Goal: Task Accomplishment & Management: Manage account settings

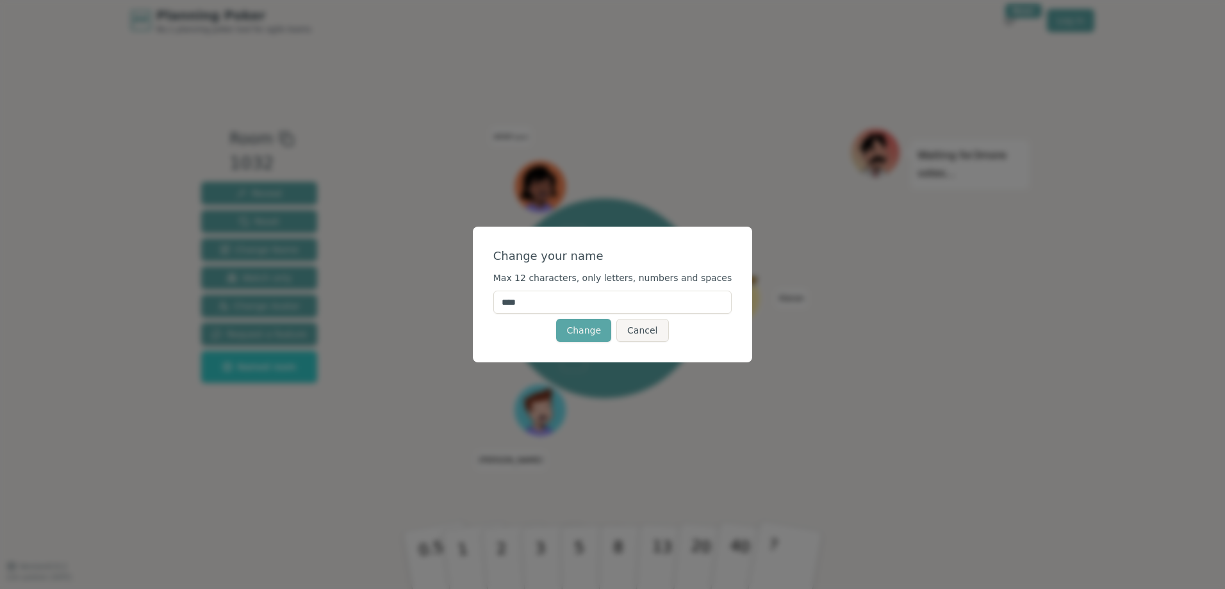
click at [627, 309] on input "****" at bounding box center [612, 302] width 239 height 23
click at [647, 330] on button "Cancel" at bounding box center [642, 330] width 52 height 23
click at [558, 309] on input "****" at bounding box center [612, 302] width 239 height 23
type input "******"
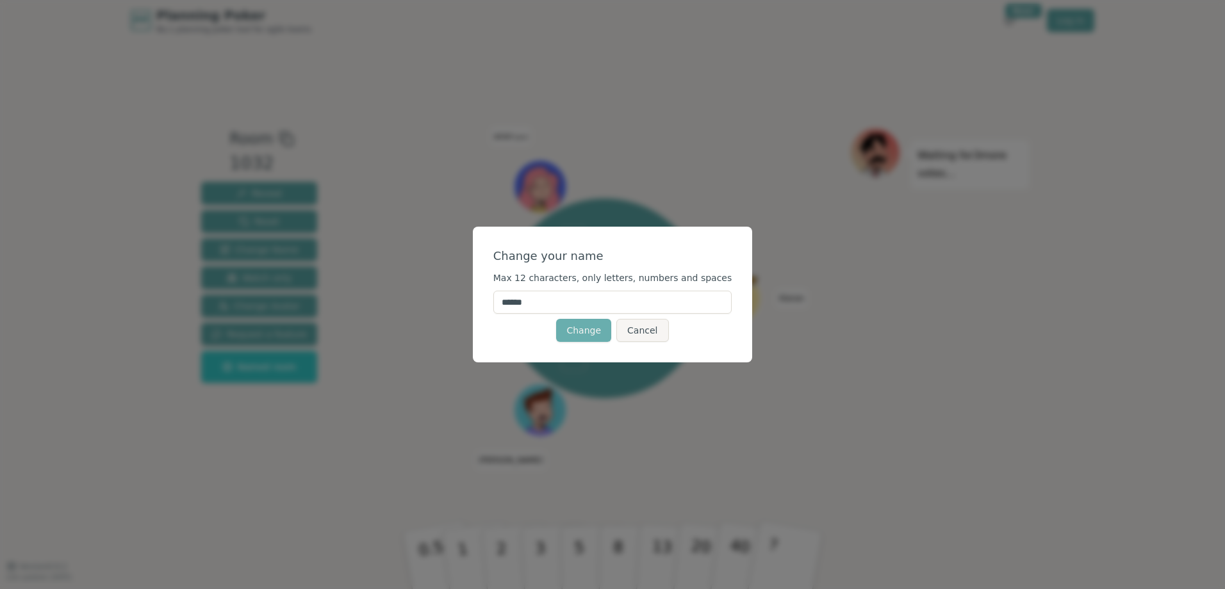
click at [575, 329] on button "Change" at bounding box center [583, 330] width 55 height 23
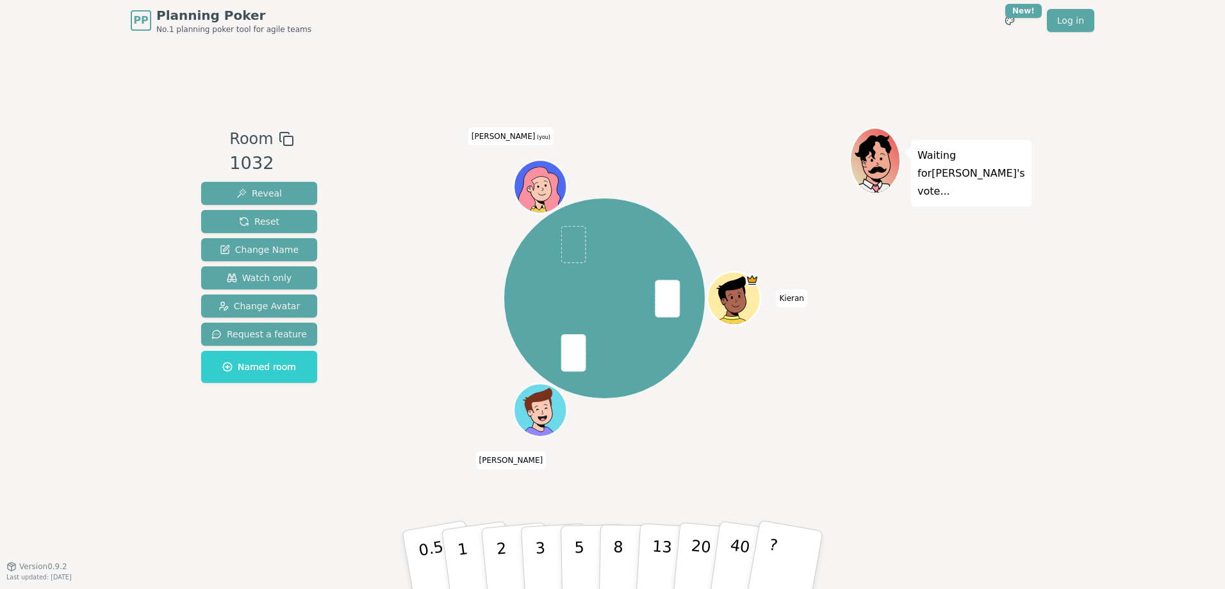
drag, startPoint x: 535, startPoint y: 554, endPoint x: 564, endPoint y: 220, distance: 335.1
click at [564, 220] on div "Room 1032 Reveal Reset Change Name Watch only Change Avatar Request a feature N…" at bounding box center [612, 304] width 833 height 352
drag, startPoint x: 516, startPoint y: 550, endPoint x: 544, endPoint y: 308, distance: 244.5
click at [544, 308] on div "Room 1032 Reveal Reset Change Name Watch only Change Avatar Request a feature N…" at bounding box center [612, 304] width 833 height 352
click at [506, 565] on button "2" at bounding box center [516, 561] width 73 height 102
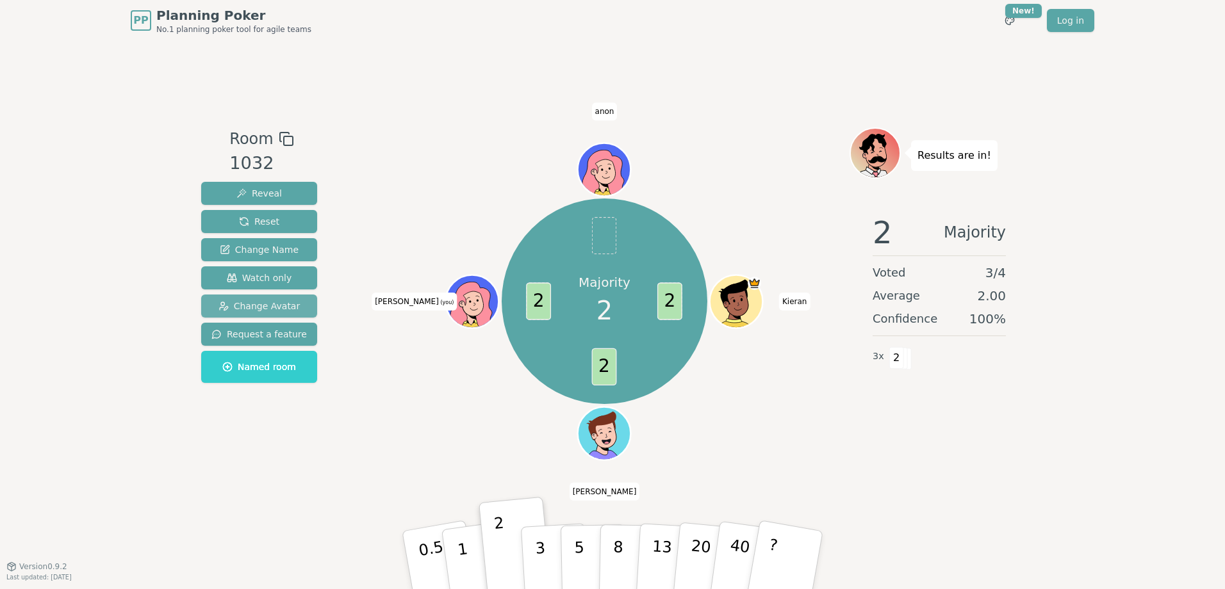
click at [269, 308] on span "Change Avatar" at bounding box center [259, 306] width 82 height 13
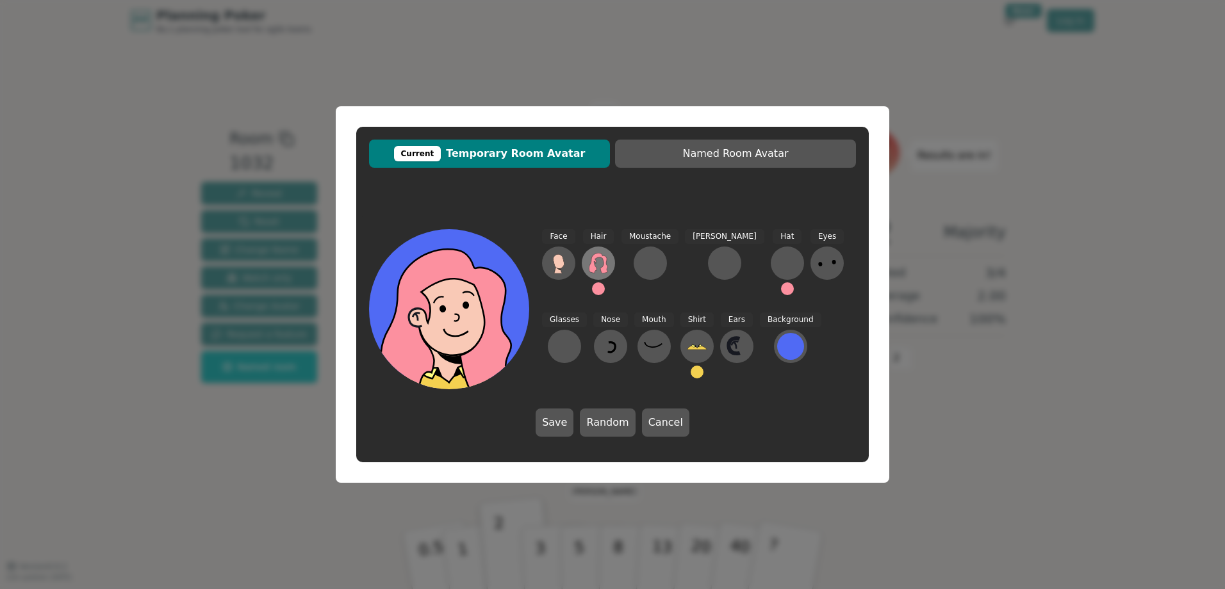
click at [600, 271] on icon at bounding box center [598, 263] width 21 height 21
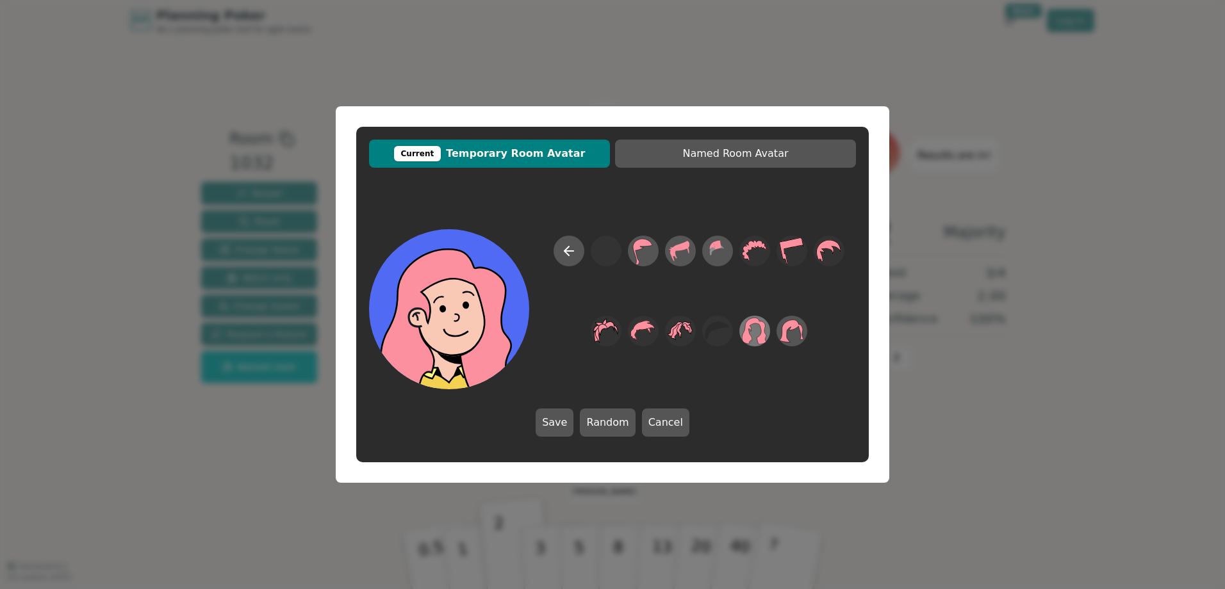
click at [753, 330] on icon at bounding box center [754, 331] width 25 height 29
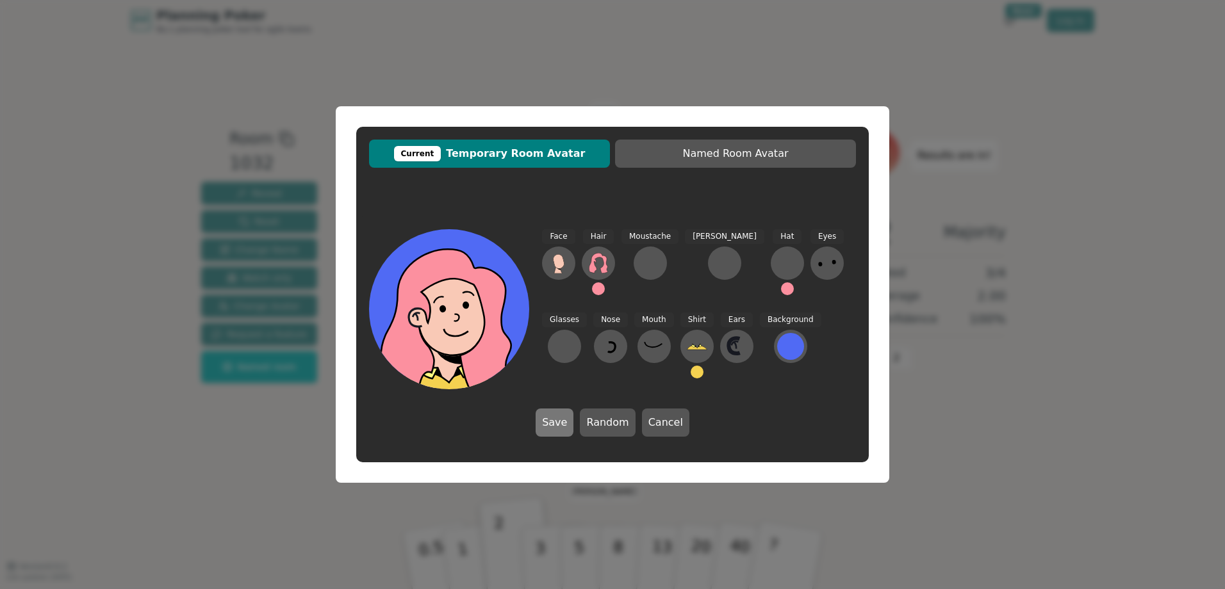
click at [564, 430] on button "Save" at bounding box center [555, 423] width 38 height 28
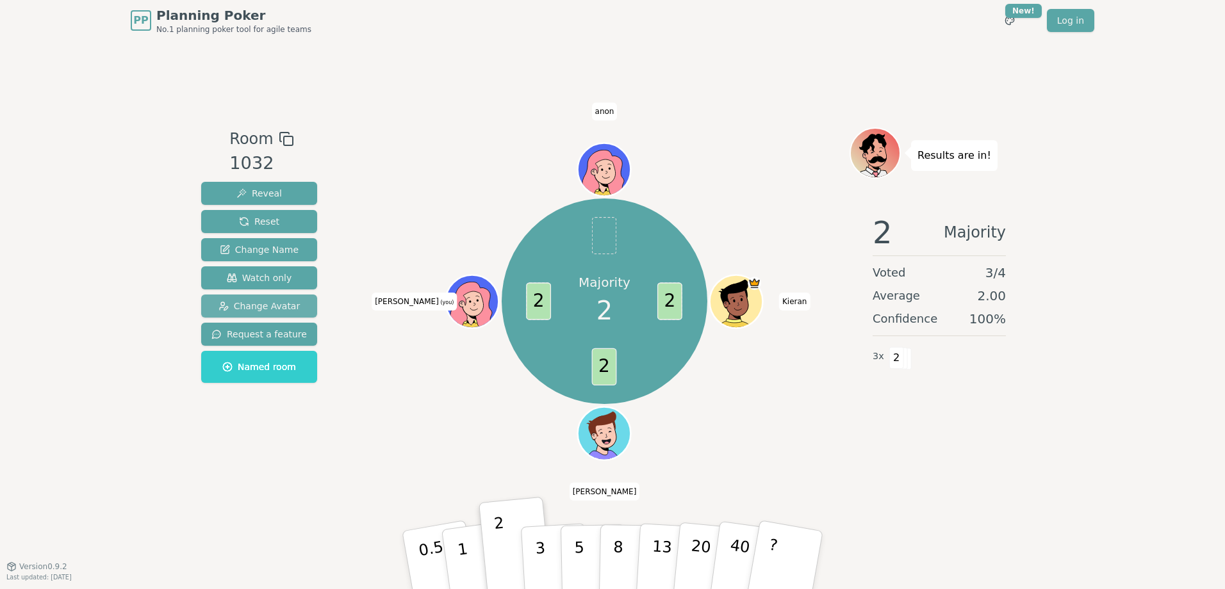
click at [236, 302] on span "Change Avatar" at bounding box center [259, 306] width 82 height 13
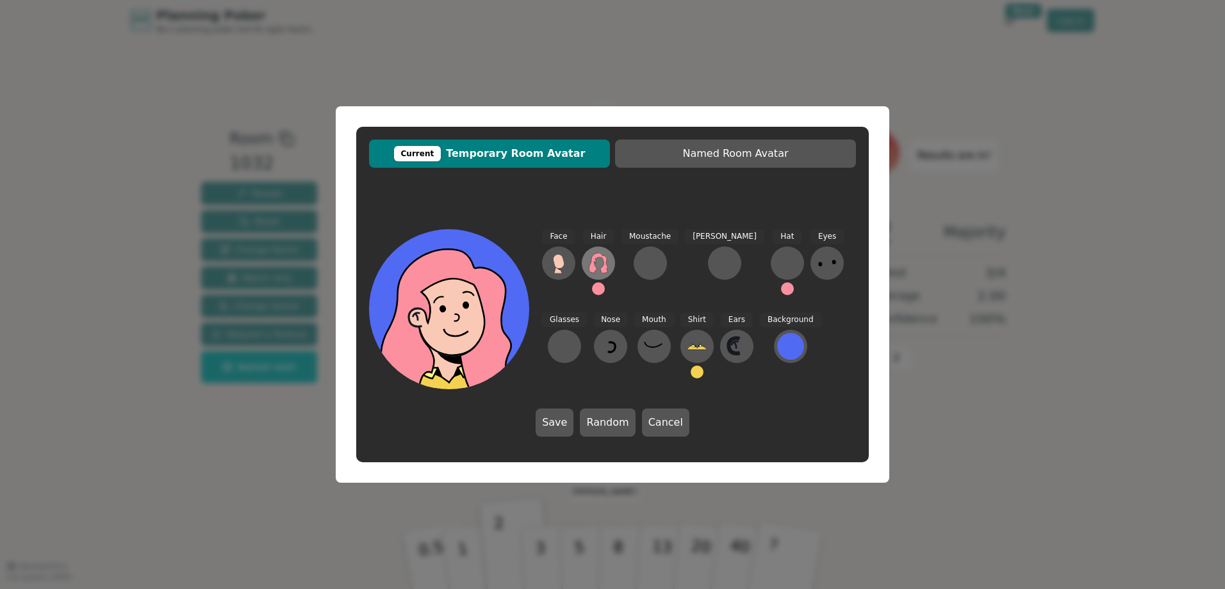
click at [600, 273] on icon at bounding box center [598, 263] width 21 height 21
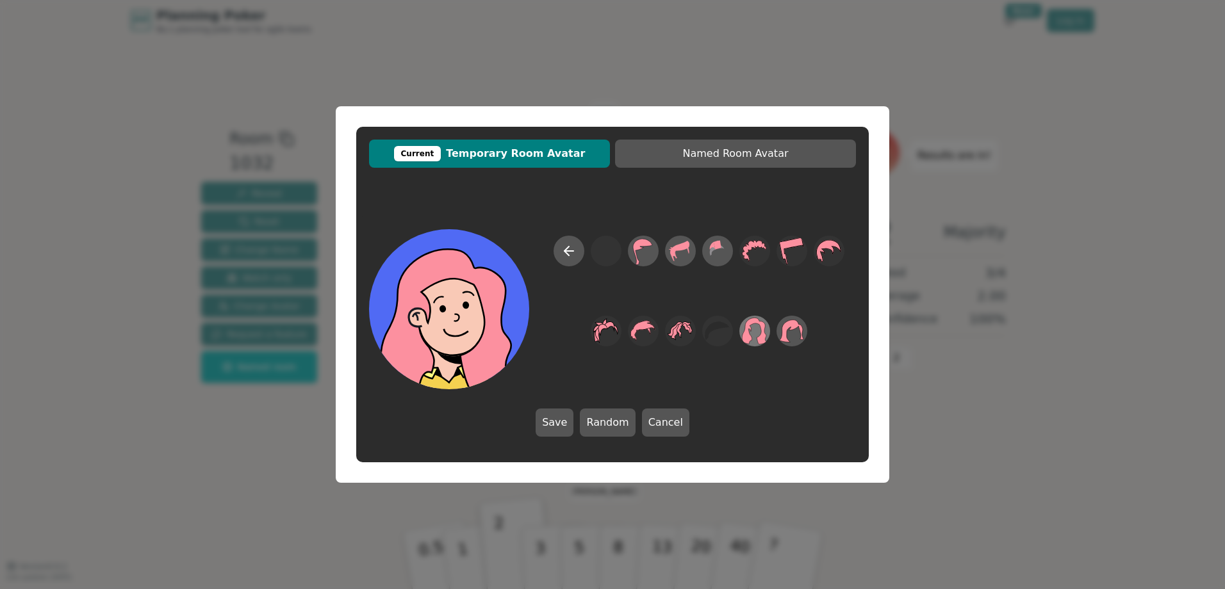
click at [753, 337] on icon at bounding box center [754, 331] width 25 height 29
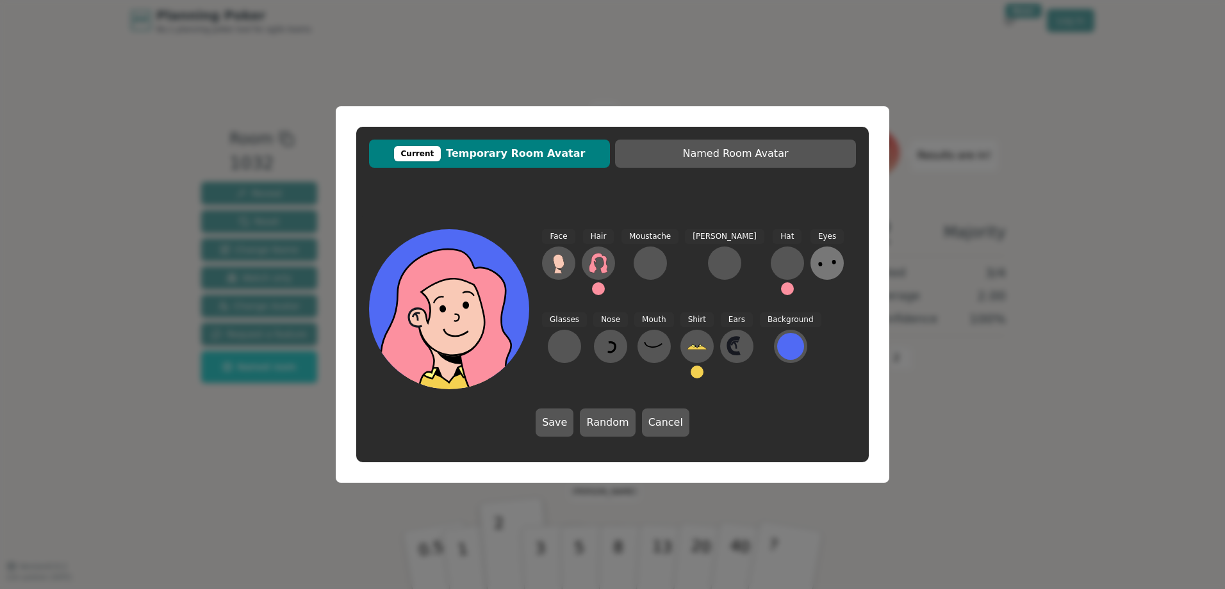
click at [817, 265] on icon at bounding box center [827, 263] width 21 height 21
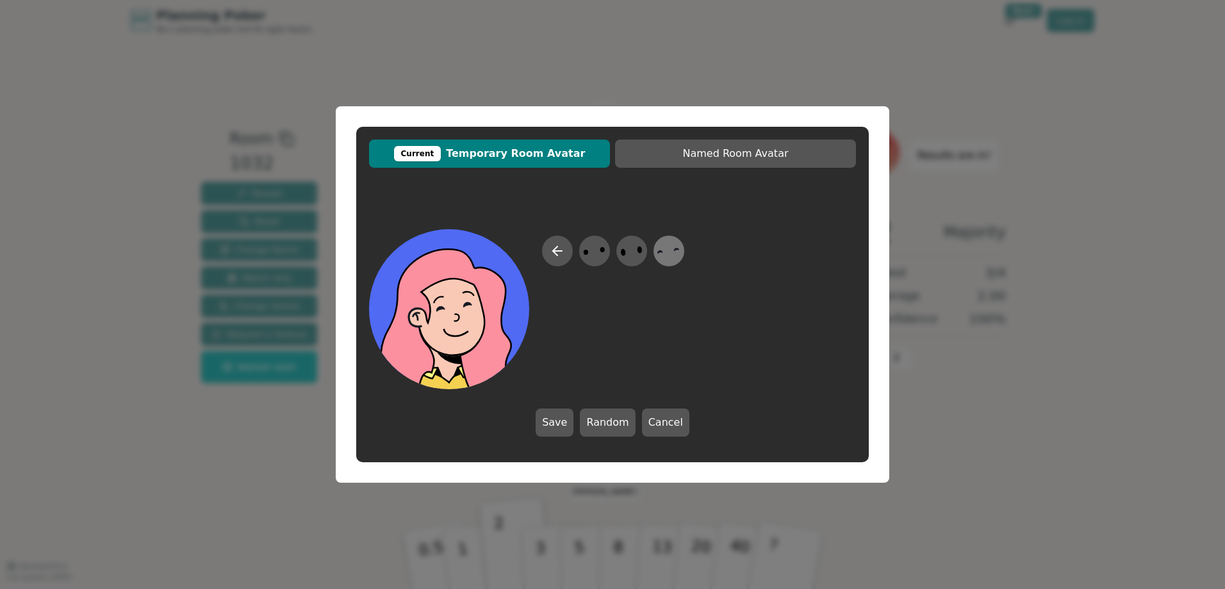
click at [665, 261] on icon at bounding box center [668, 251] width 25 height 29
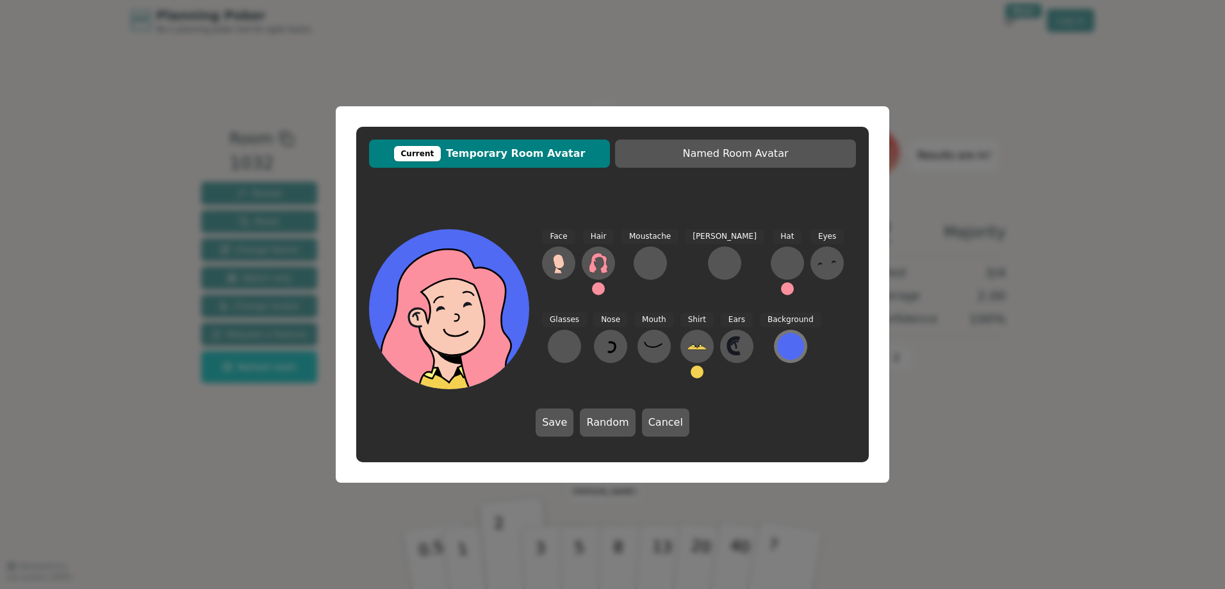
click at [777, 352] on div at bounding box center [790, 346] width 27 height 27
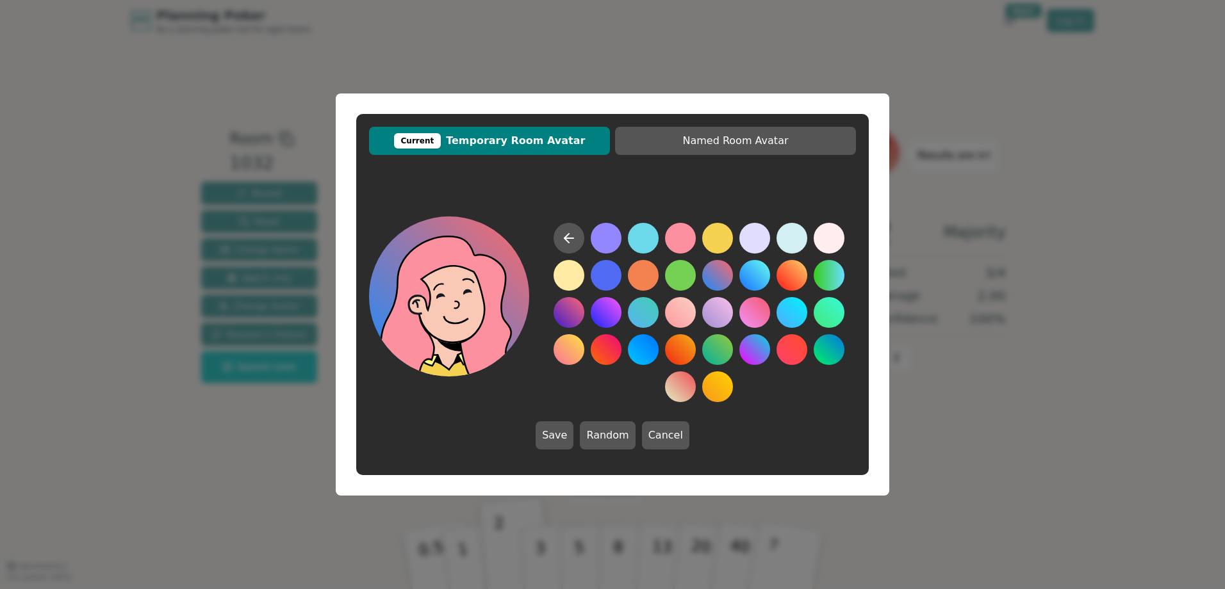
click at [725, 273] on button at bounding box center [717, 275] width 31 height 31
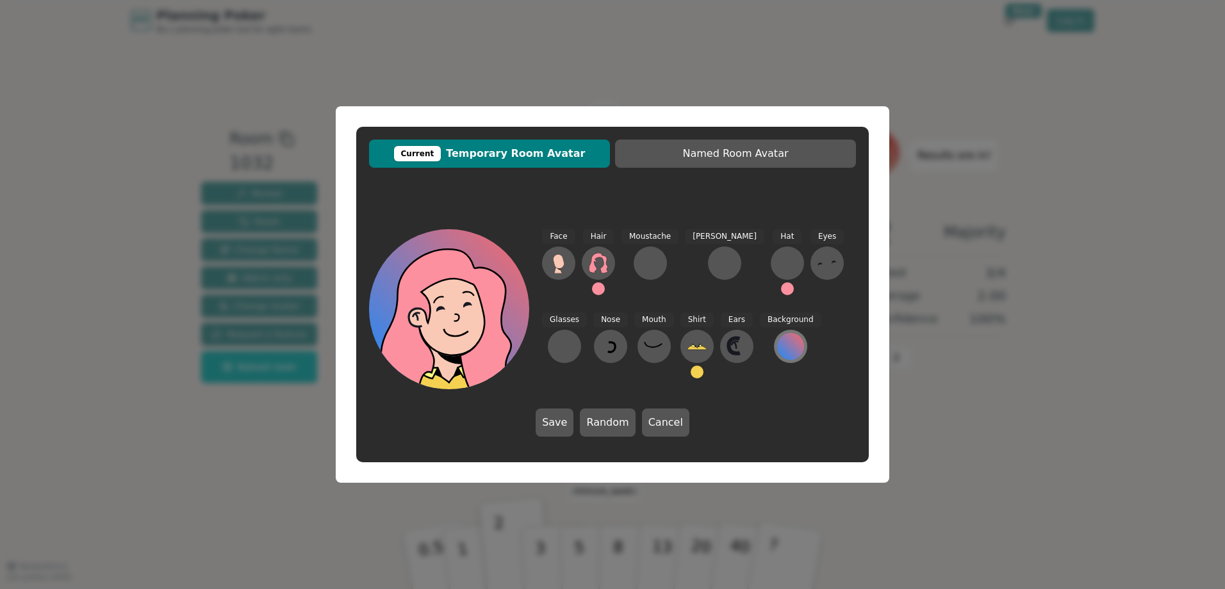
click at [777, 348] on div at bounding box center [790, 346] width 27 height 27
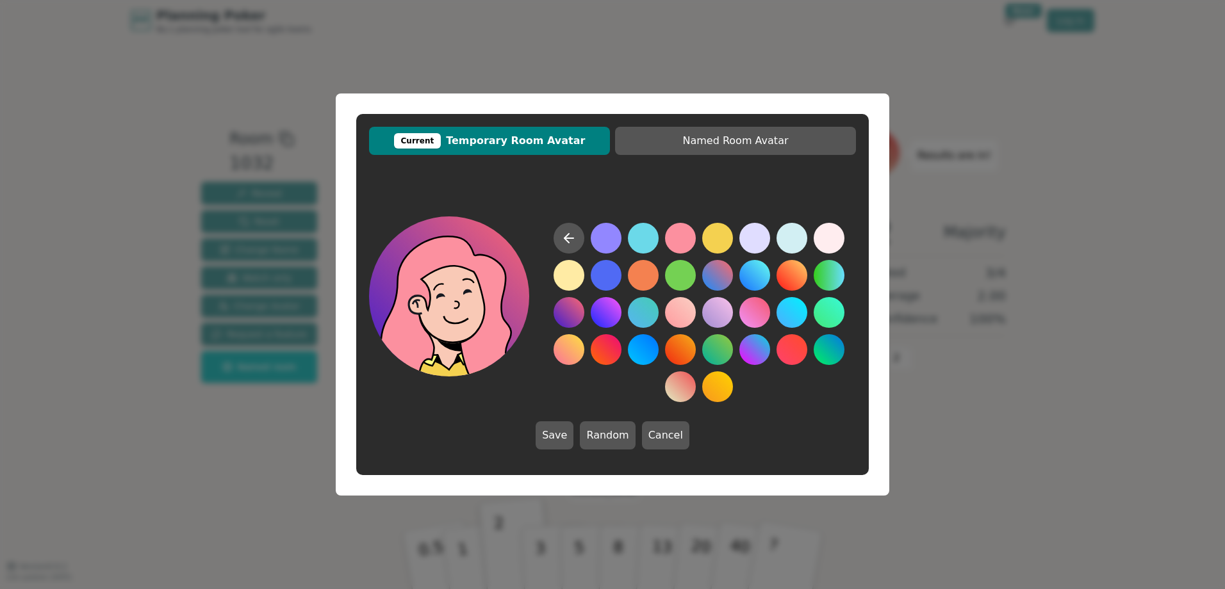
click at [569, 319] on button at bounding box center [569, 312] width 31 height 31
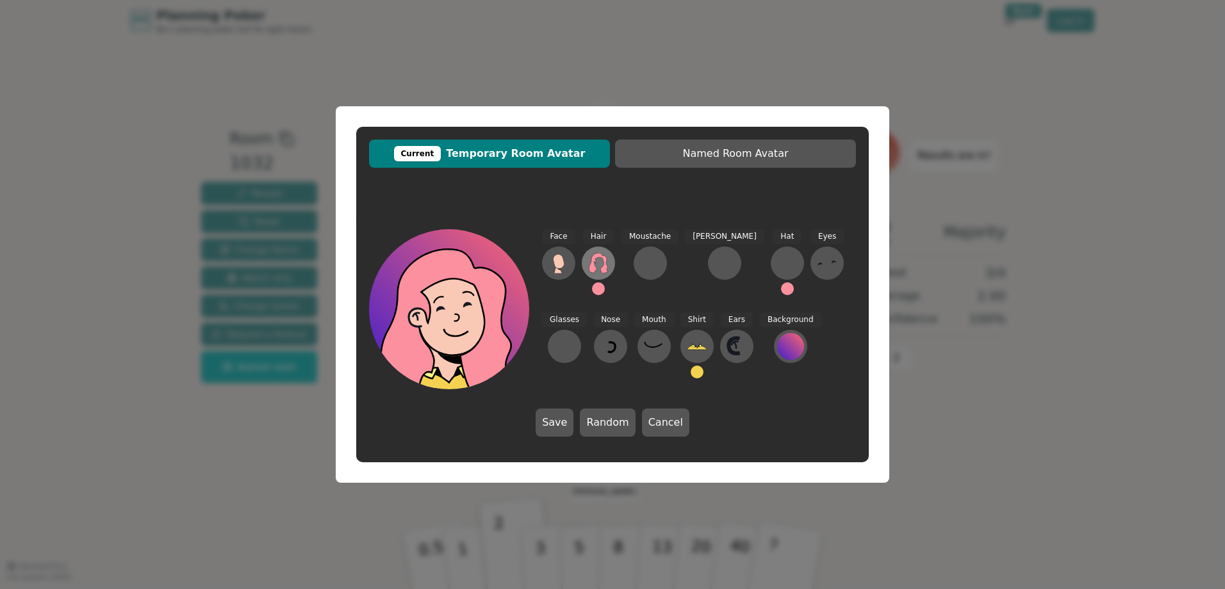
click at [597, 269] on icon at bounding box center [598, 263] width 21 height 21
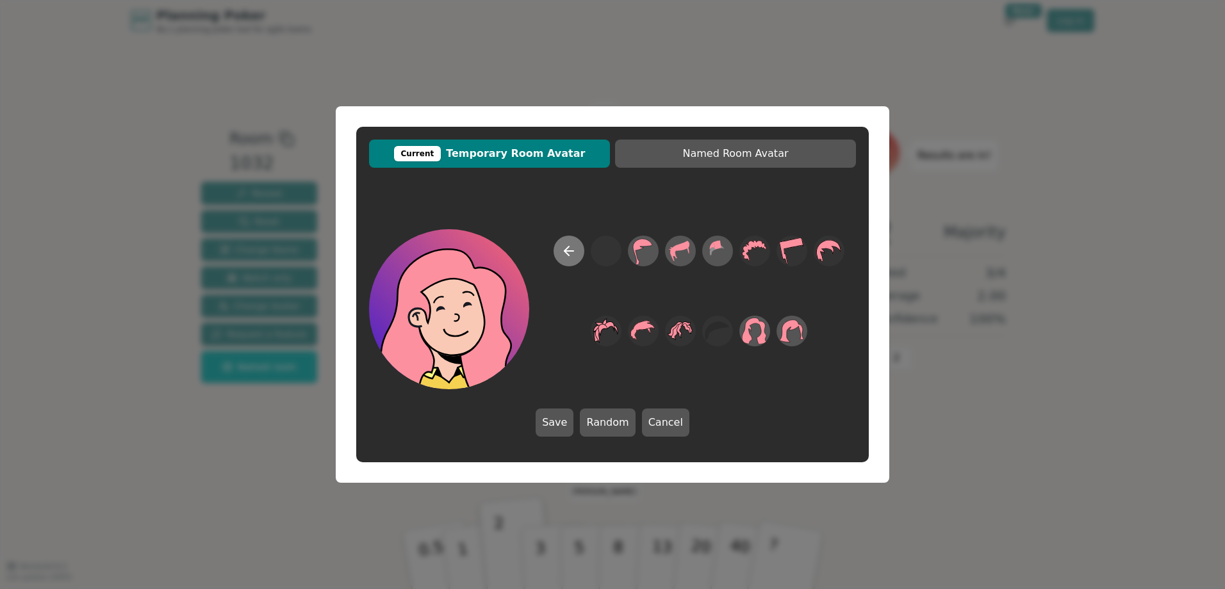
click at [568, 262] on button at bounding box center [569, 251] width 31 height 31
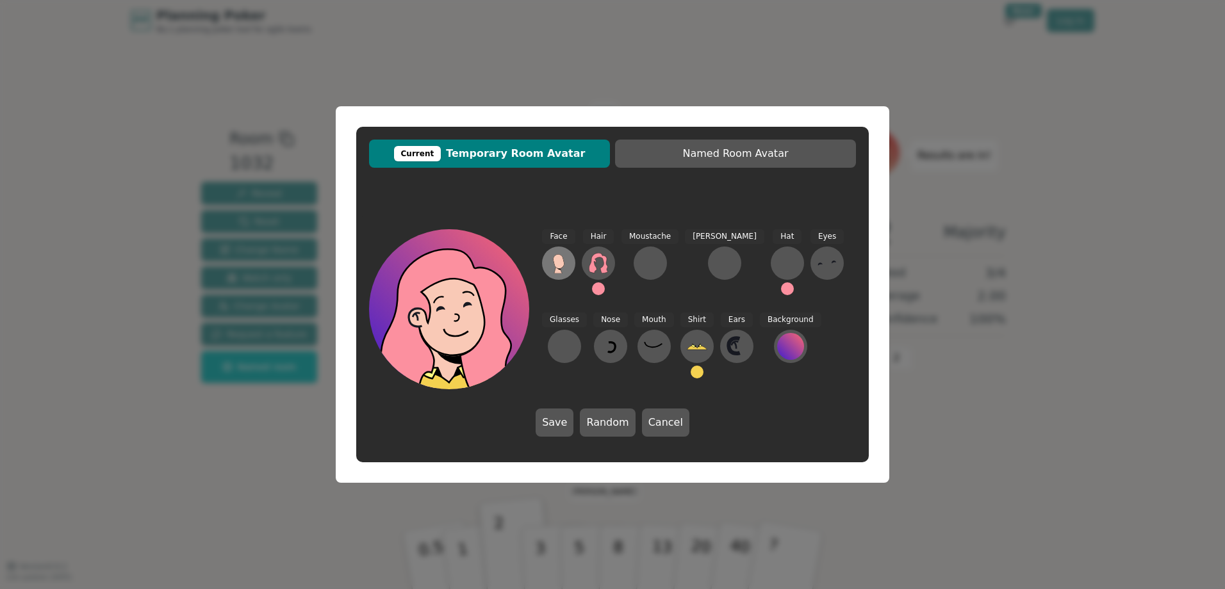
click at [552, 269] on icon at bounding box center [558, 263] width 21 height 21
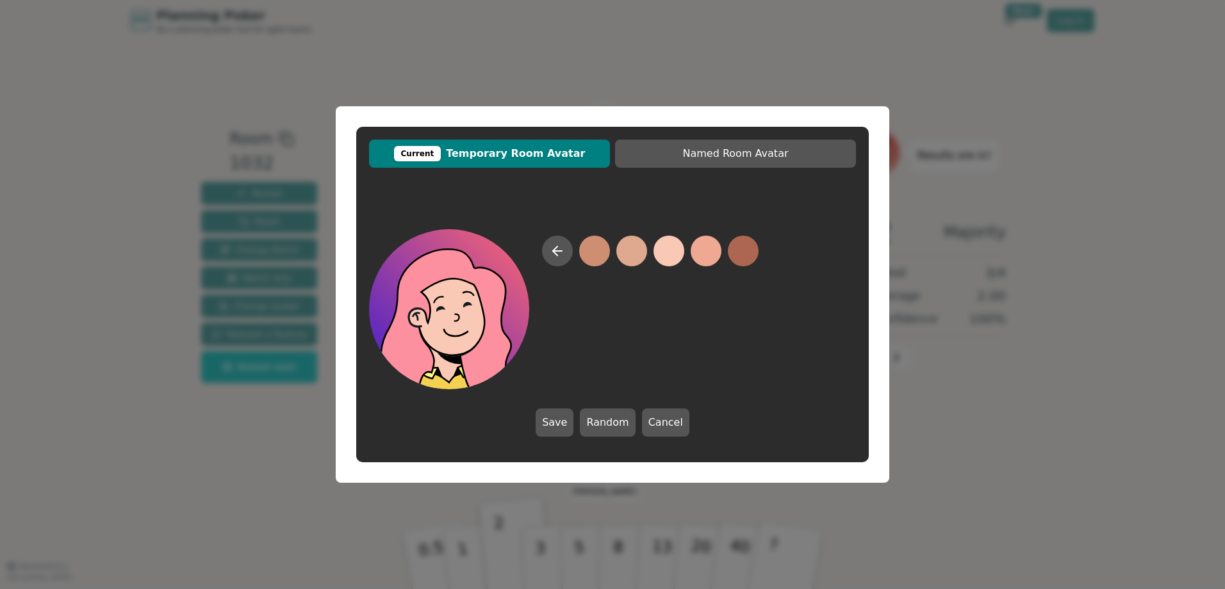
click at [664, 251] on button at bounding box center [669, 251] width 31 height 31
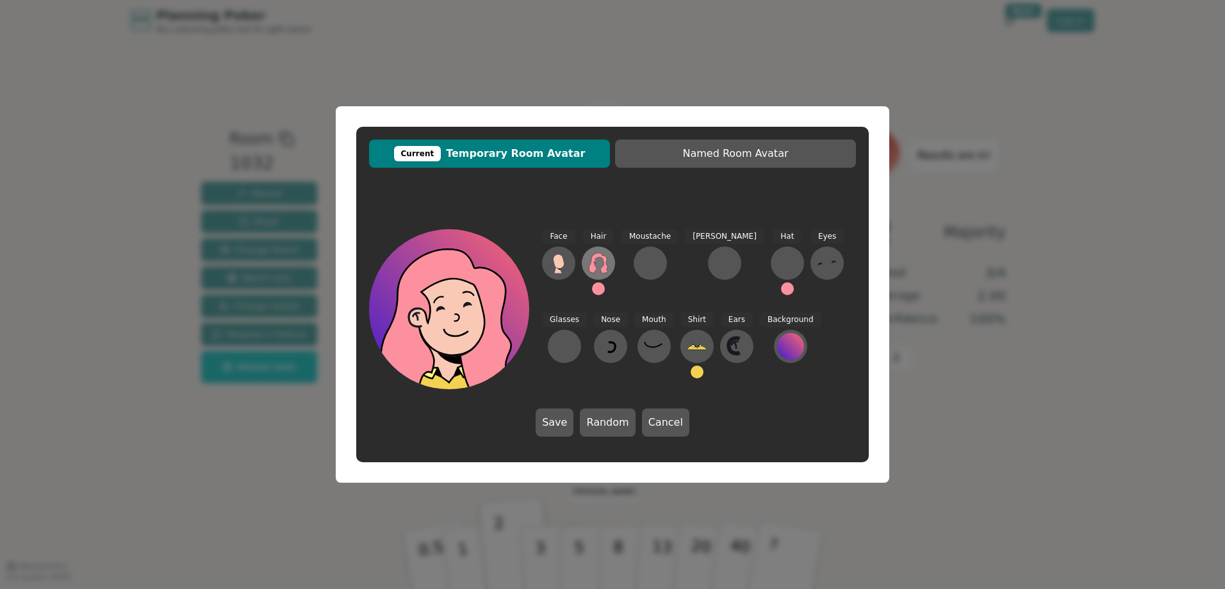
click at [598, 261] on icon at bounding box center [598, 263] width 21 height 21
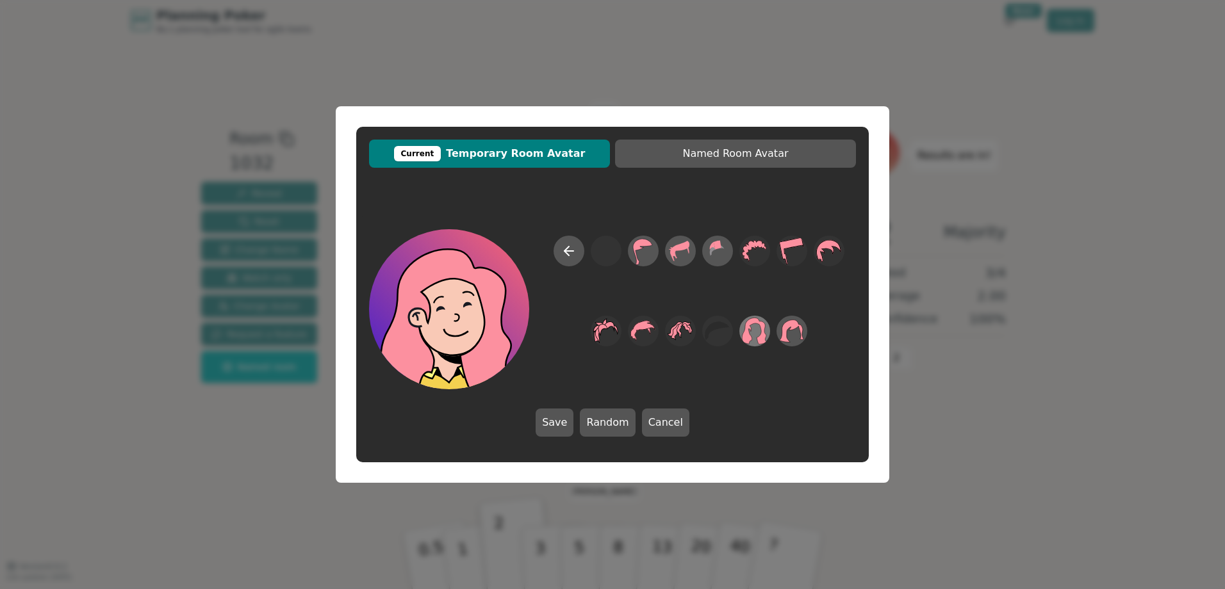
click at [766, 333] on icon at bounding box center [754, 331] width 25 height 29
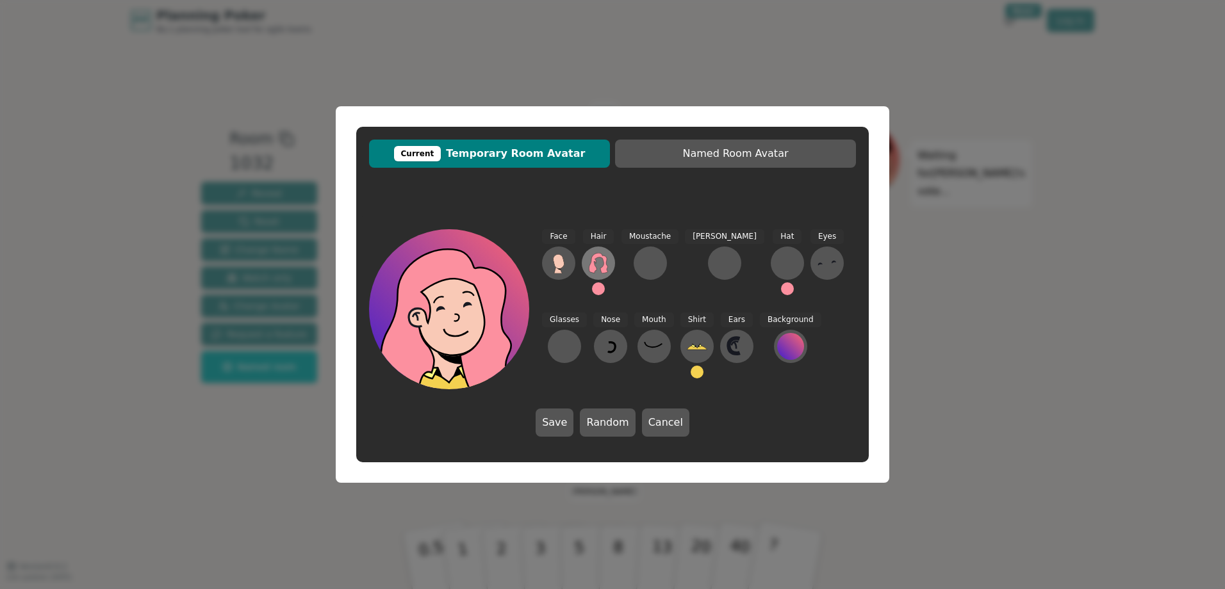
click at [606, 258] on icon at bounding box center [598, 263] width 19 height 21
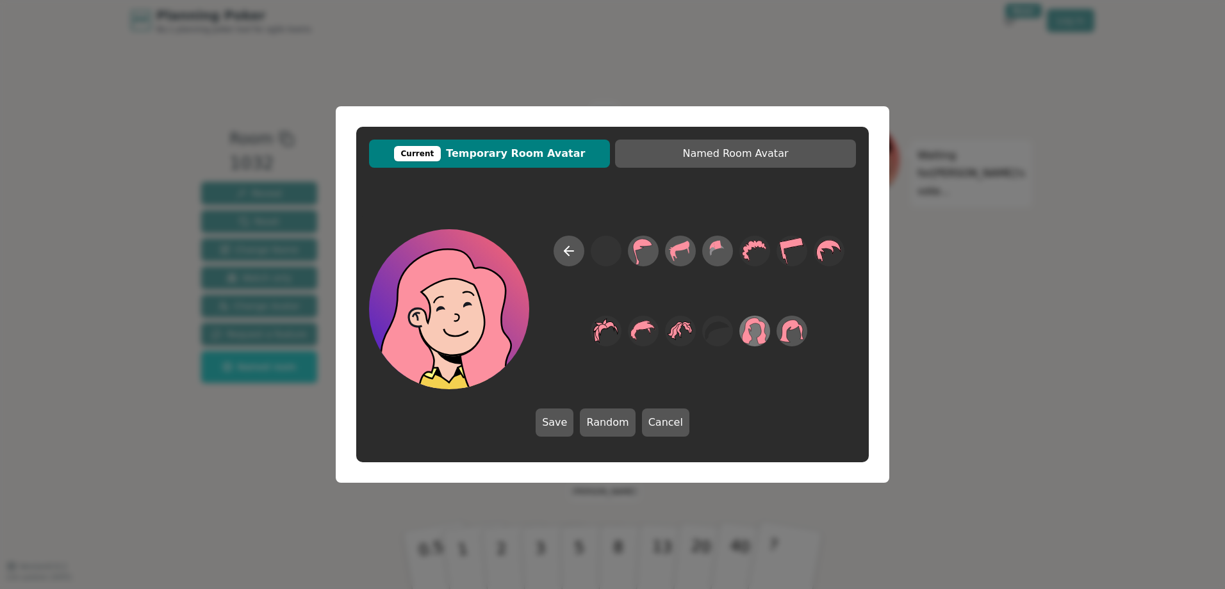
click at [752, 338] on icon at bounding box center [755, 331] width 25 height 27
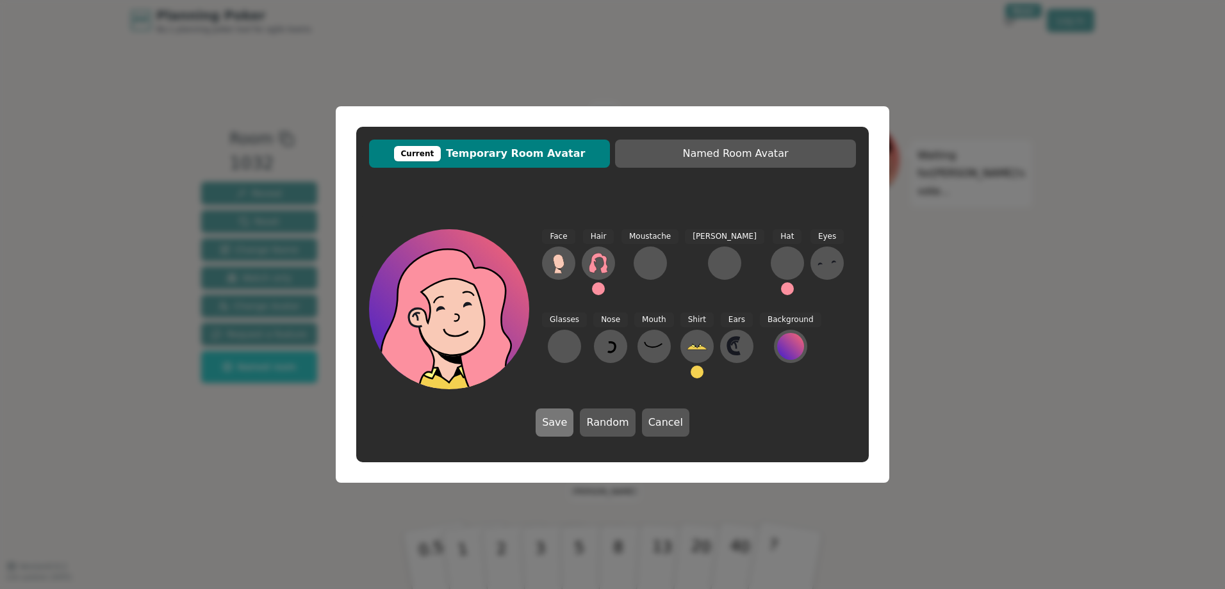
click at [564, 429] on button "Save" at bounding box center [555, 423] width 38 height 28
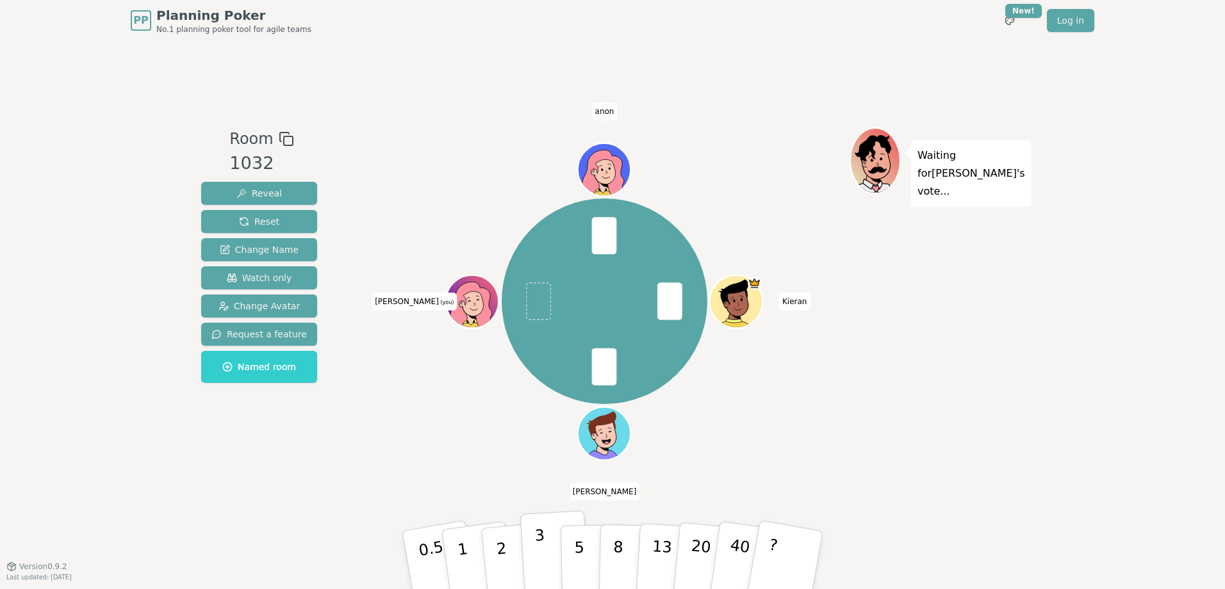
click at [545, 549] on button "3" at bounding box center [555, 561] width 70 height 100
